Goal: Find specific page/section: Find specific page/section

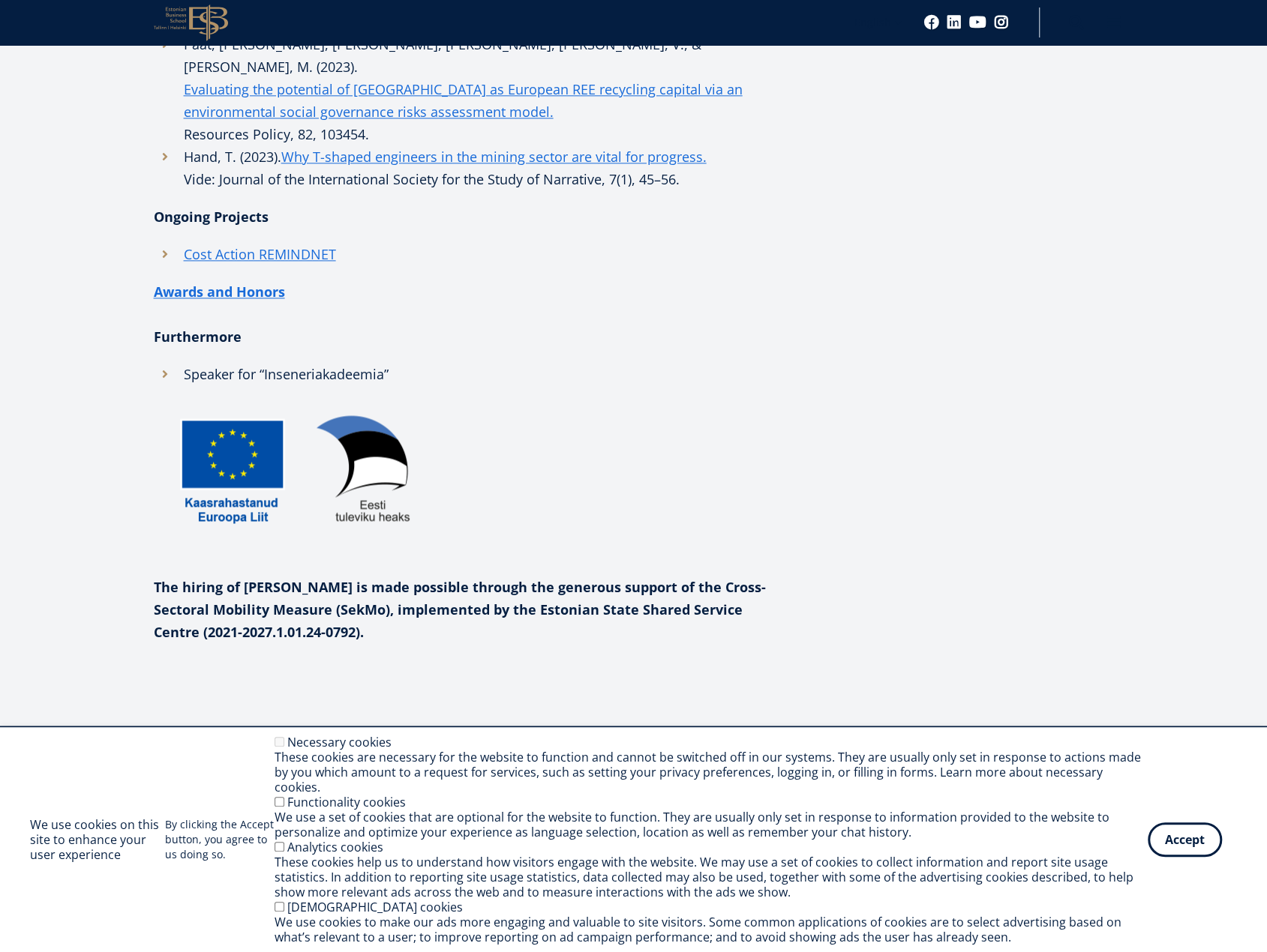
scroll to position [1125, 0]
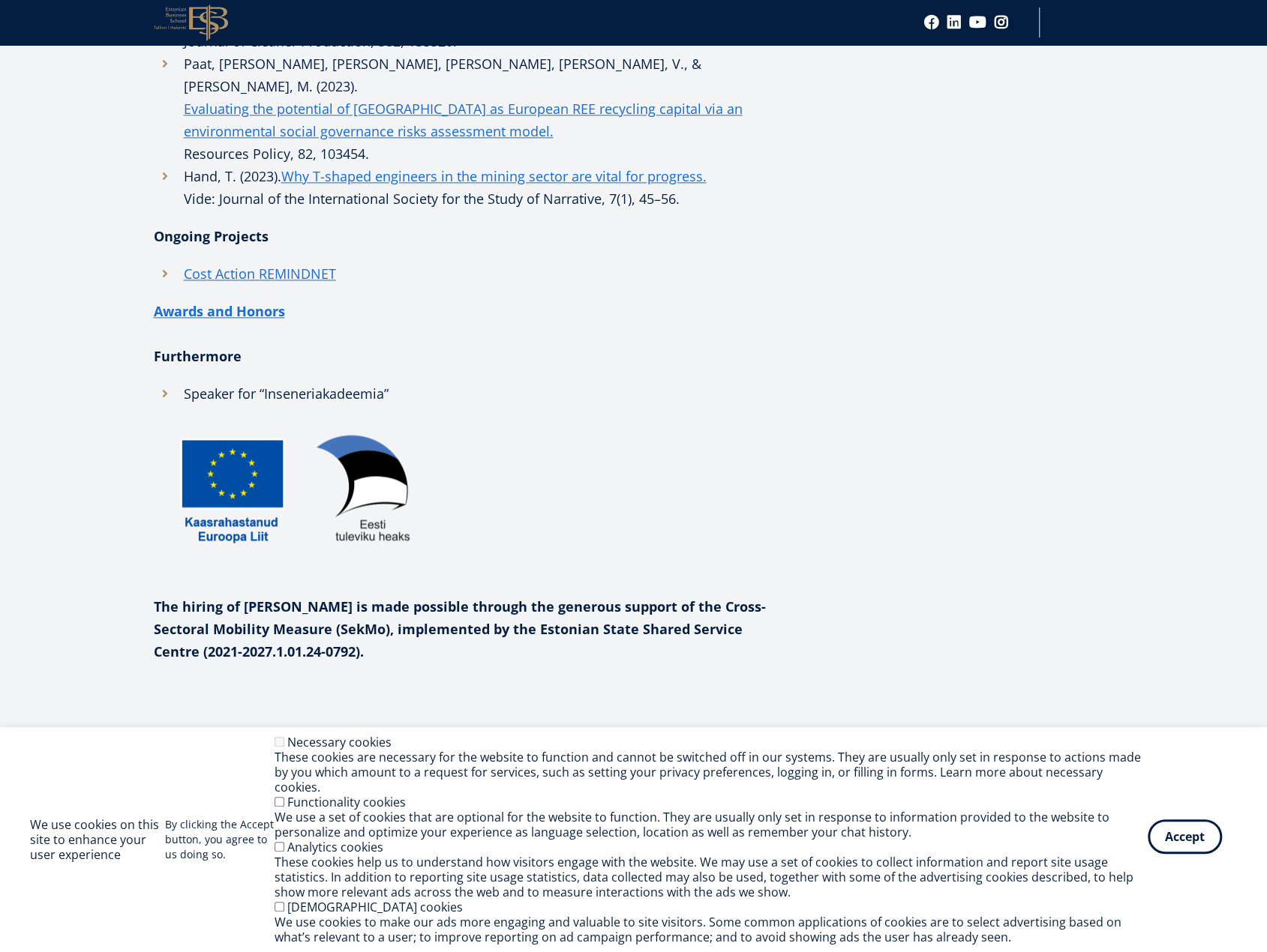
click at [1185, 848] on button "Accept" at bounding box center [1185, 836] width 74 height 35
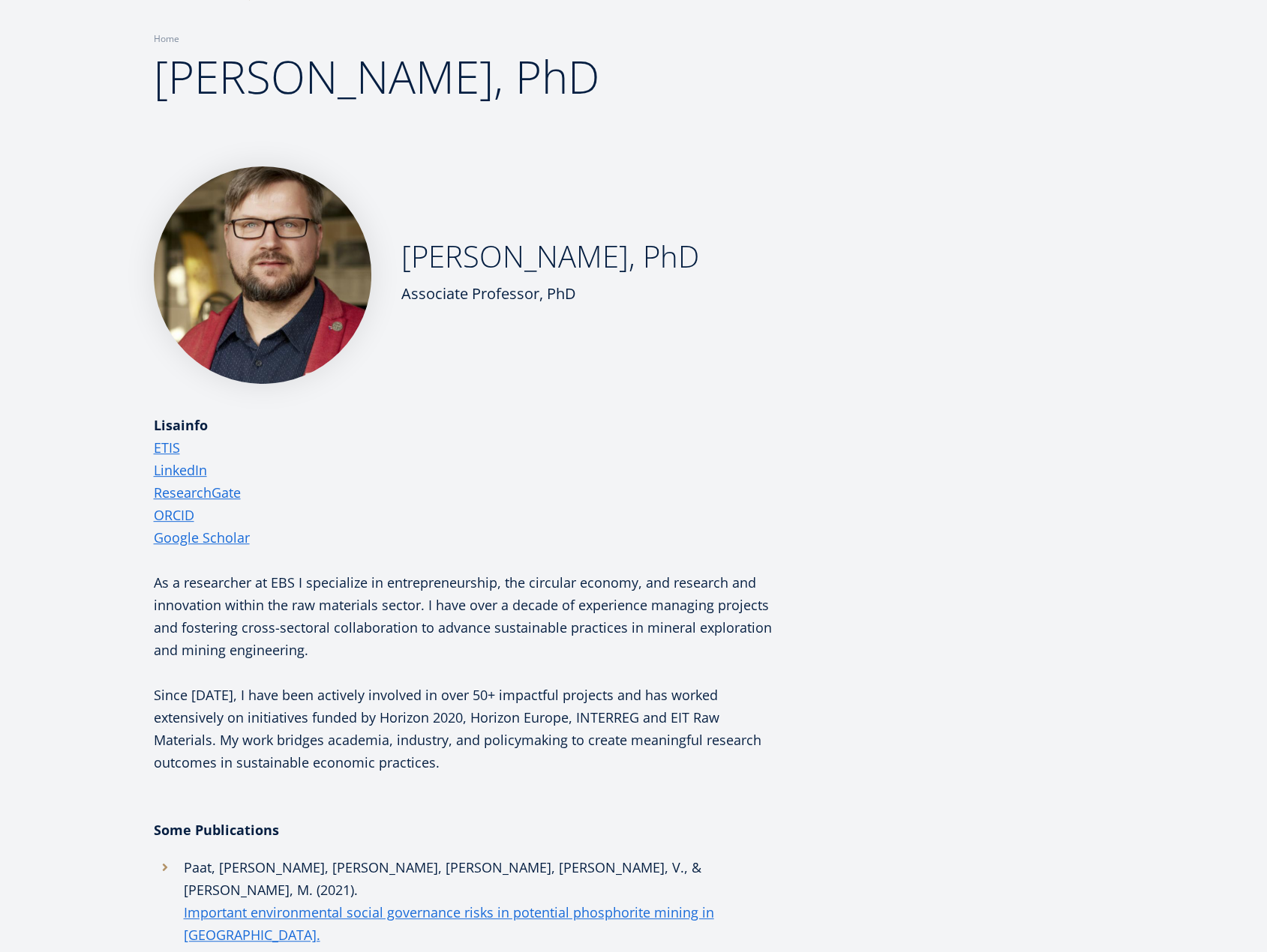
scroll to position [105, 0]
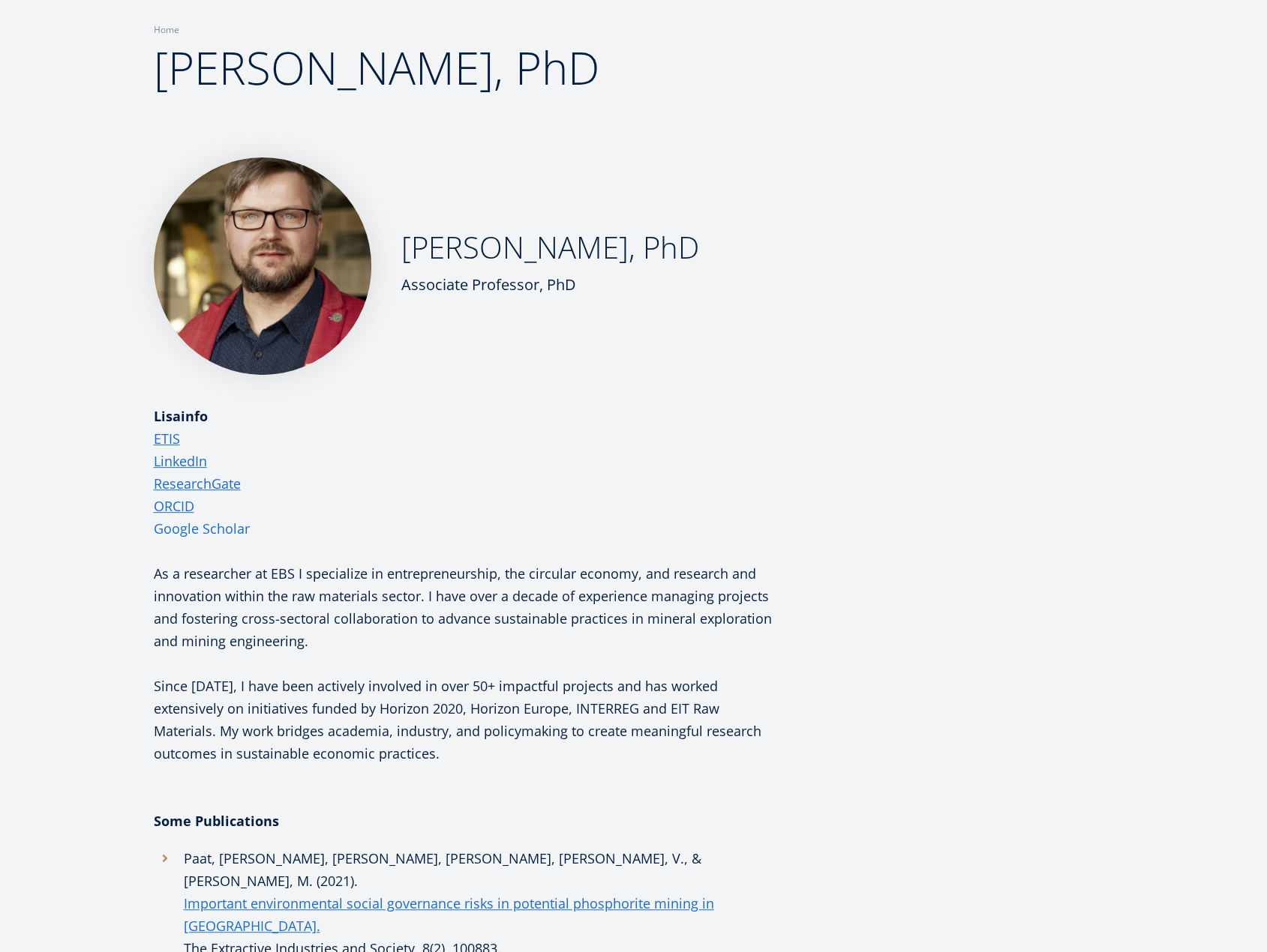
click at [210, 525] on link "Google Scholar" at bounding box center [201, 528] width 96 height 23
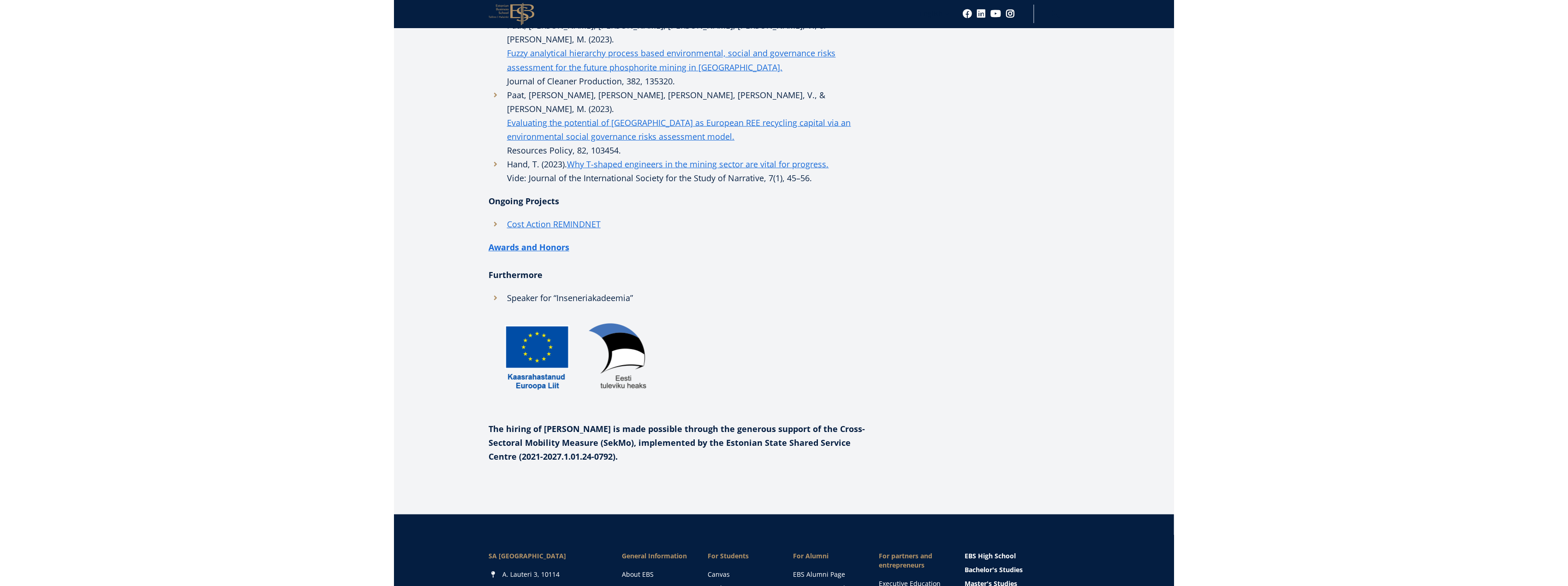
scroll to position [738, 0]
